Goal: Check status: Check status

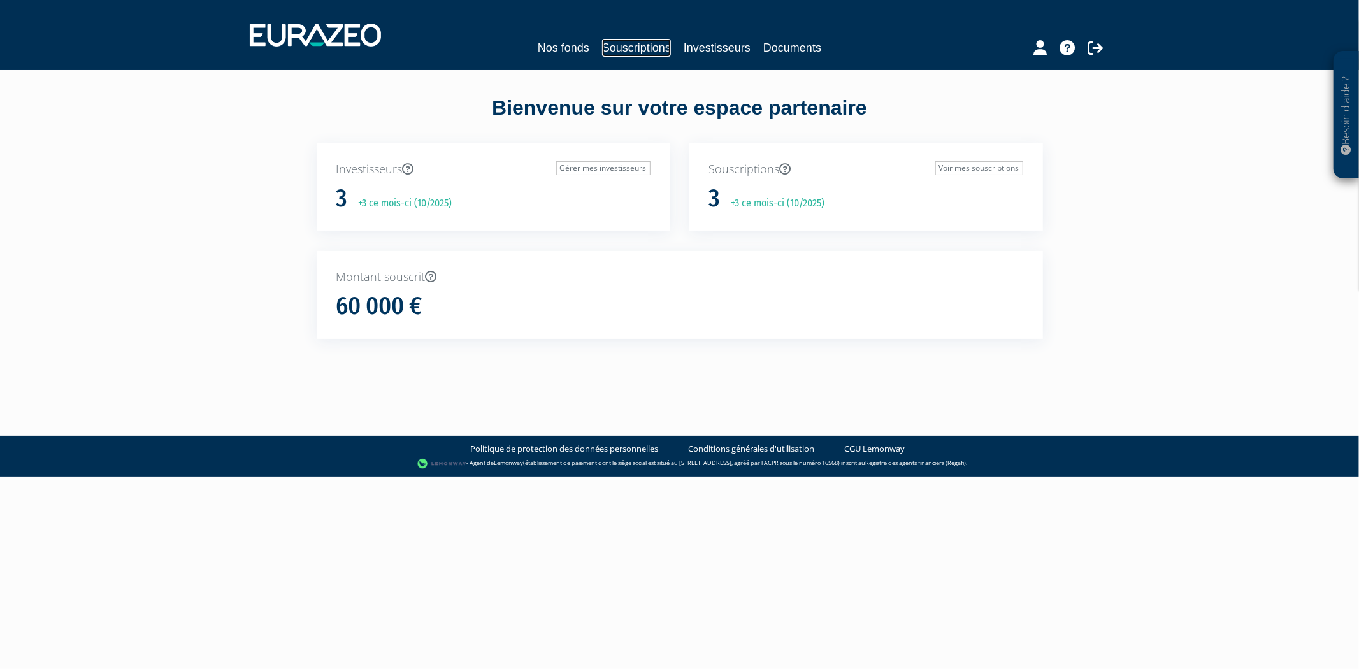
click at [634, 42] on link "Souscriptions" at bounding box center [636, 48] width 69 height 18
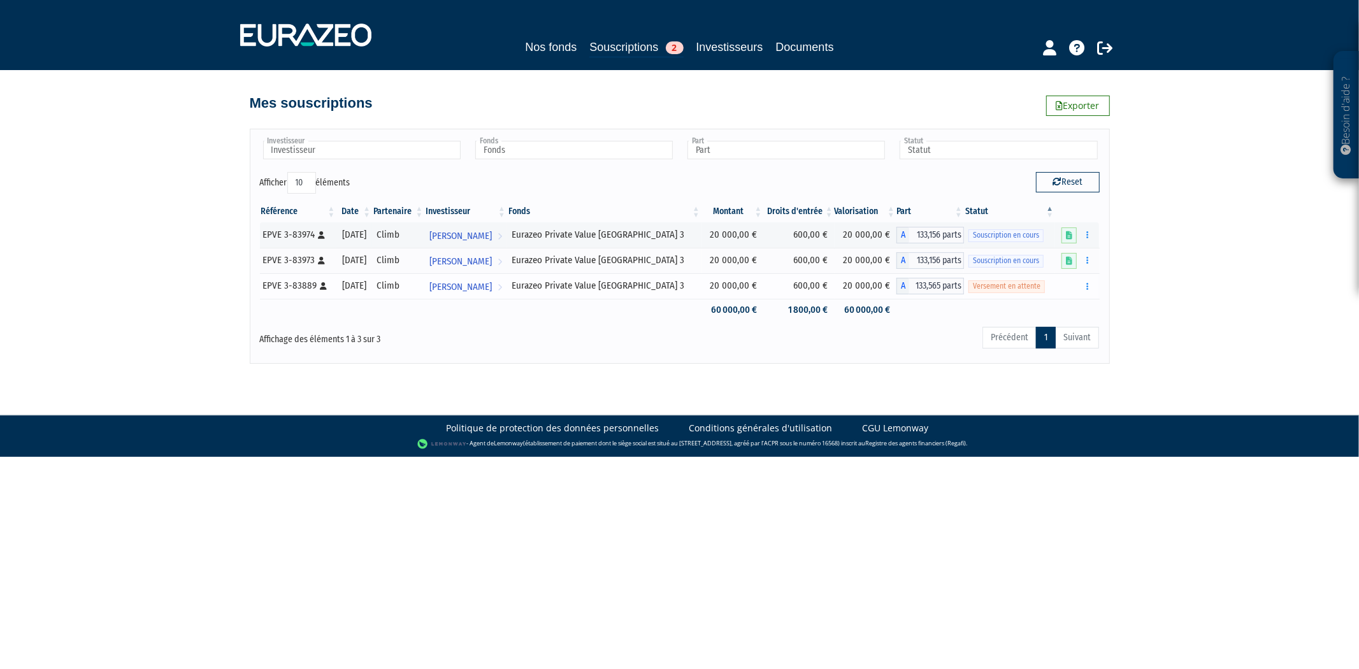
click at [996, 288] on span "Versement en attente" at bounding box center [1006, 286] width 76 height 12
drag, startPoint x: 397, startPoint y: 341, endPoint x: 143, endPoint y: 341, distance: 254.8
click at [150, 343] on div "Besoin d'aide ? × J'ai besoin d'aide Si vous avez une question à propos du fonc…" at bounding box center [679, 182] width 1359 height 364
click at [129, 339] on div "Besoin d'aide ? × J'ai besoin d'aide Si vous avez une question à propos du fonc…" at bounding box center [679, 182] width 1359 height 364
click at [317, 282] on div "EPVE 3-83889 [Français] Personne physique" at bounding box center [297, 285] width 69 height 13
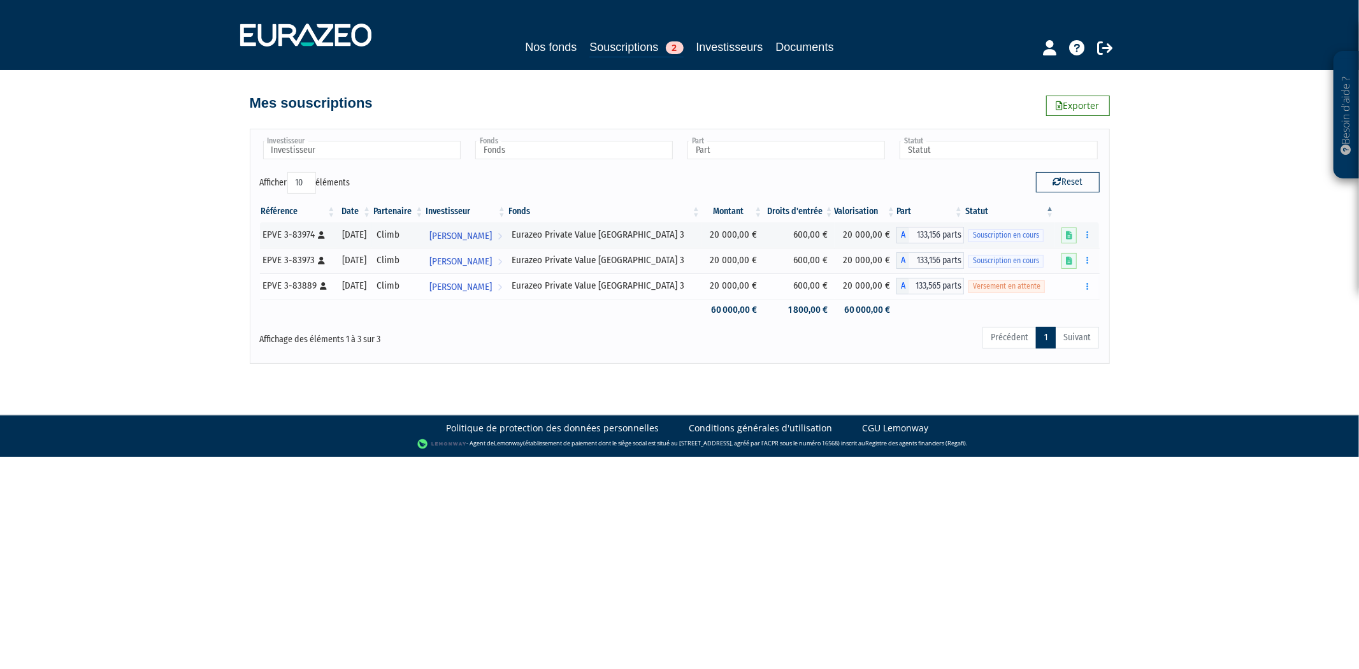
click at [1022, 288] on span "Versement en attente" at bounding box center [1006, 286] width 76 height 12
drag, startPoint x: 1035, startPoint y: 287, endPoint x: 940, endPoint y: 295, distance: 94.6
click at [940, 295] on tr "EPVE 3-83889 [Français] Personne physique [DATE] Climb [PERSON_NAME] Voir l'inv…" at bounding box center [680, 285] width 840 height 25
click at [1072, 308] on td at bounding box center [1077, 310] width 44 height 22
